Goal: Navigation & Orientation: Find specific page/section

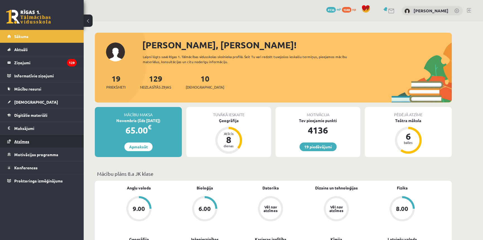
click at [28, 138] on link "Atzīmes" at bounding box center [41, 141] width 69 height 13
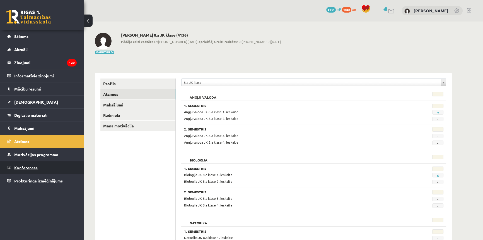
click at [30, 167] on span "Konferences" at bounding box center [25, 167] width 23 height 5
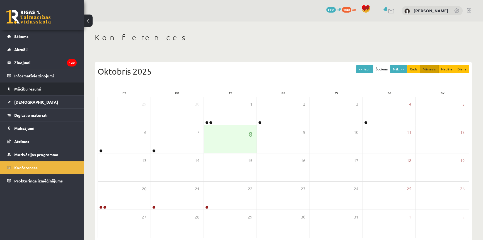
click at [36, 87] on span "Mācību resursi" at bounding box center [27, 88] width 27 height 5
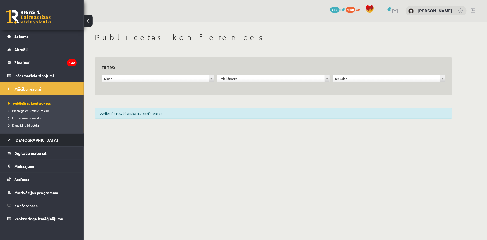
click at [26, 140] on span "[DEMOGRAPHIC_DATA]" at bounding box center [36, 139] width 44 height 5
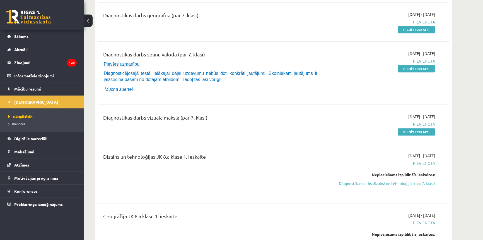
scroll to position [254, 0]
